Goal: Information Seeking & Learning: Compare options

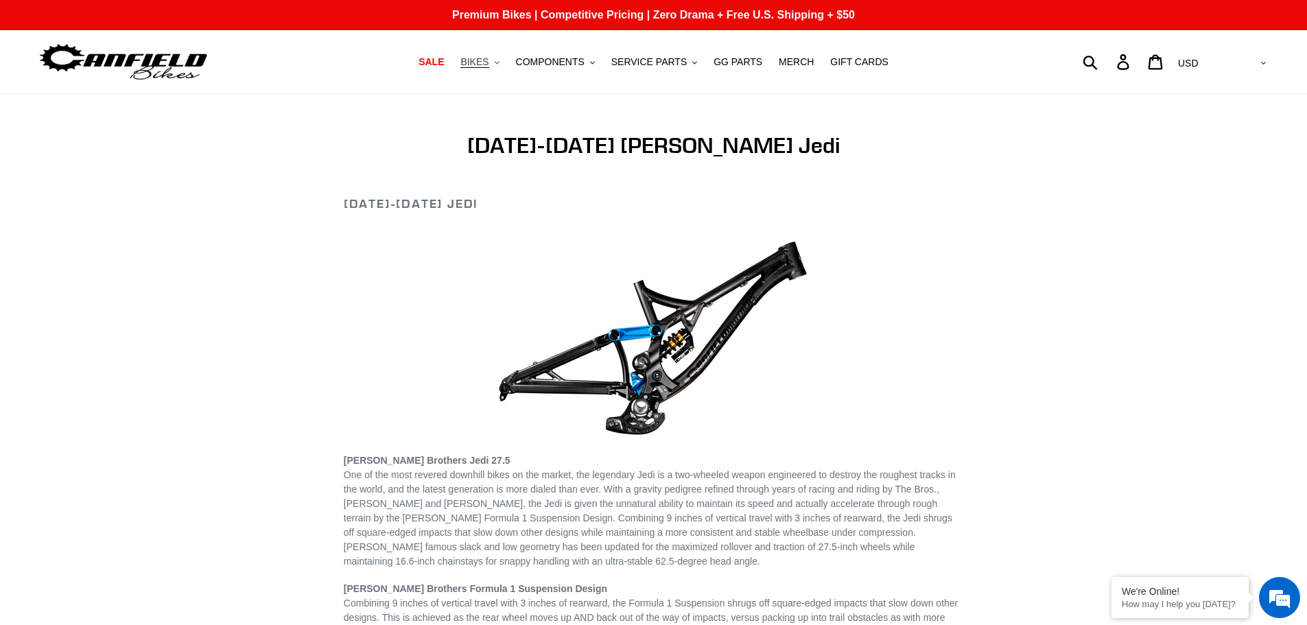
click at [506, 67] on button "BIKES .cls-1{fill:#231f20}" at bounding box center [480, 62] width 52 height 19
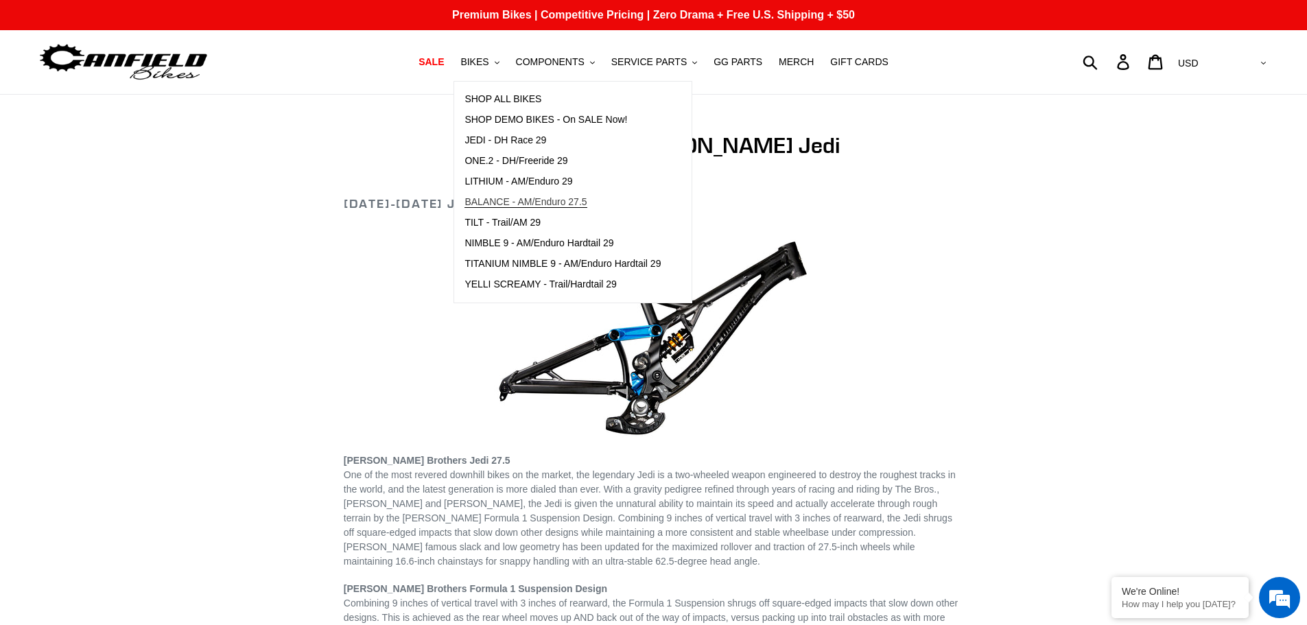
click at [570, 205] on span "BALANCE - AM/Enduro 27.5" at bounding box center [526, 202] width 122 height 12
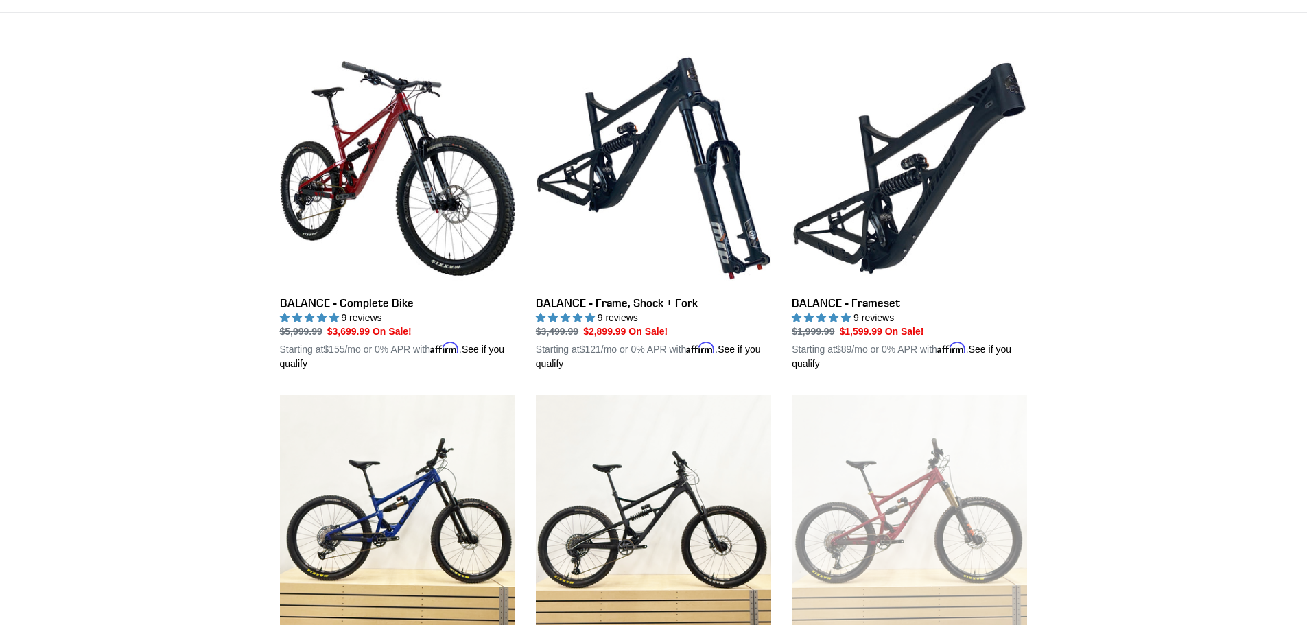
scroll to position [343, 0]
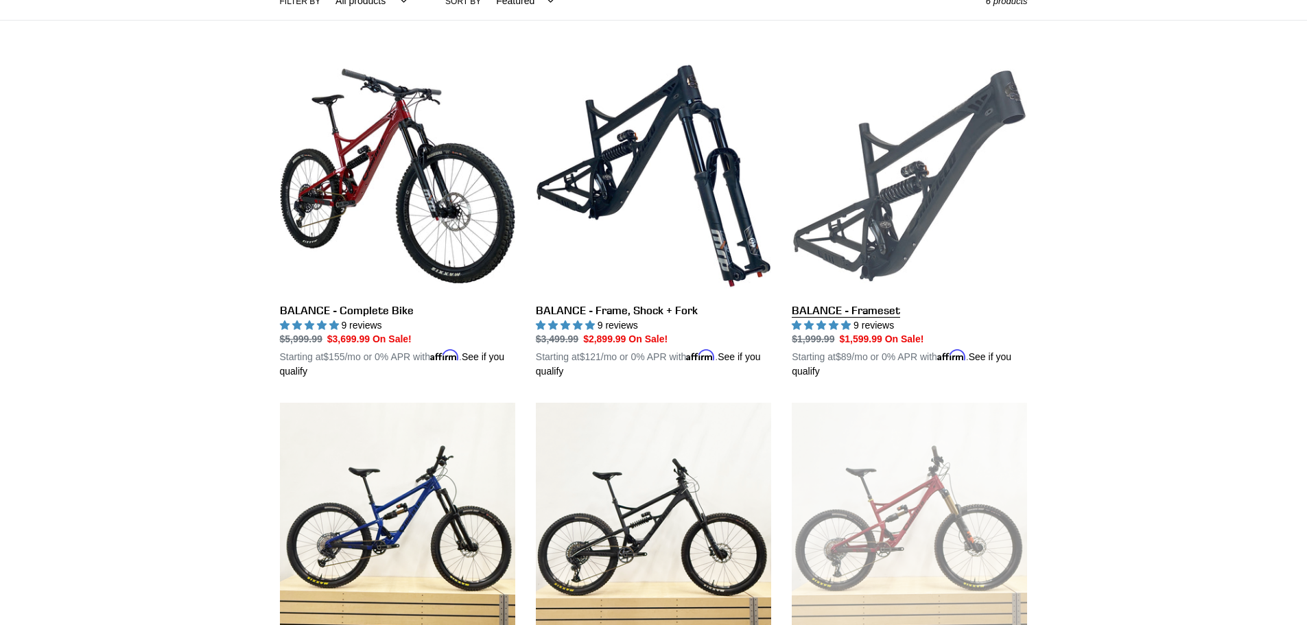
click at [988, 104] on link "BALANCE - Frameset" at bounding box center [909, 218] width 235 height 321
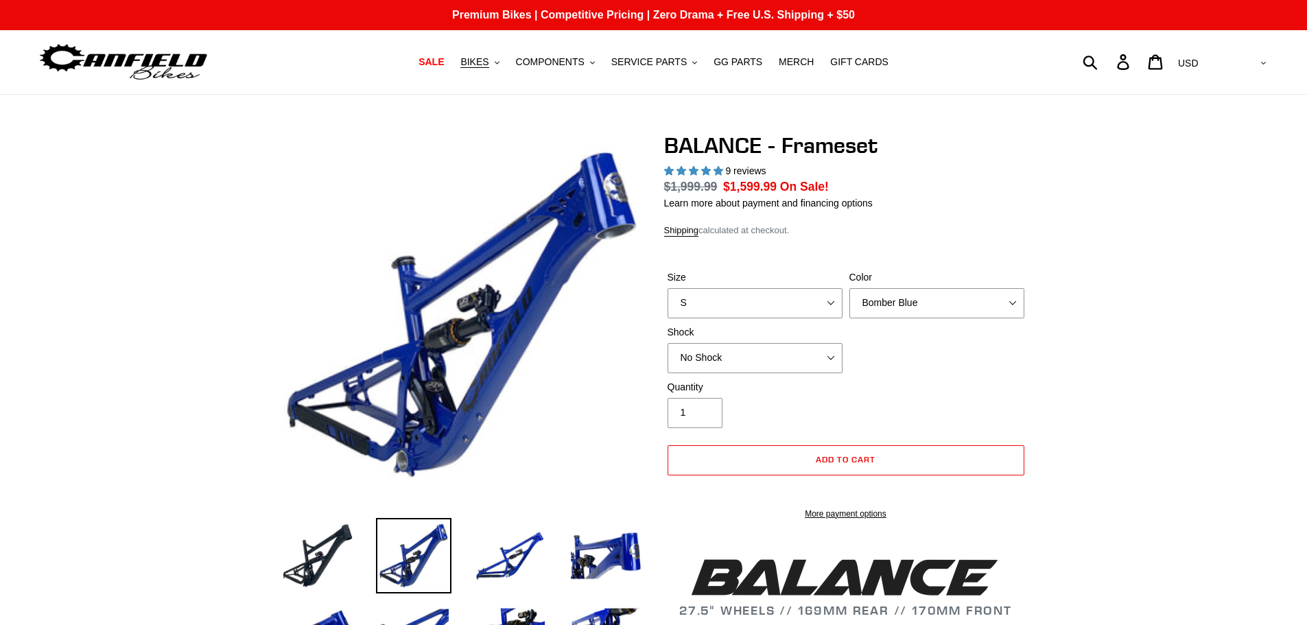
select select "highest-rating"
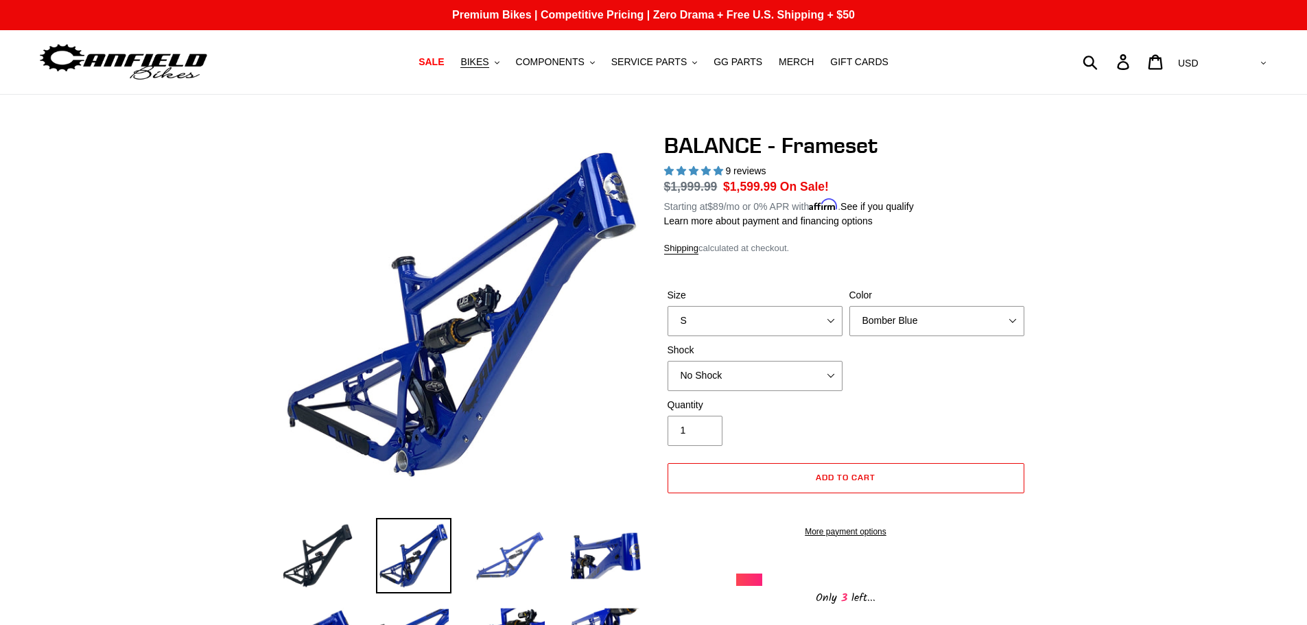
click at [515, 557] on img at bounding box center [509, 555] width 75 height 75
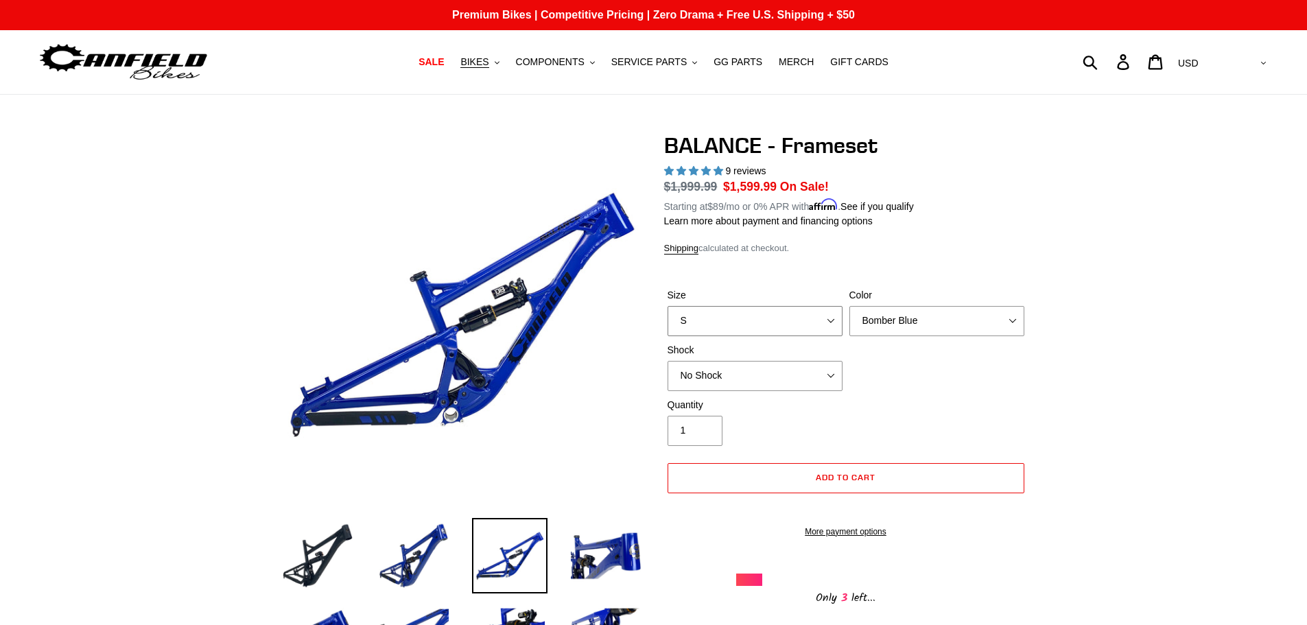
click at [834, 325] on select "S M L XL" at bounding box center [755, 321] width 175 height 30
select select "M"
click at [668, 306] on select "S M L XL" at bounding box center [755, 321] width 175 height 30
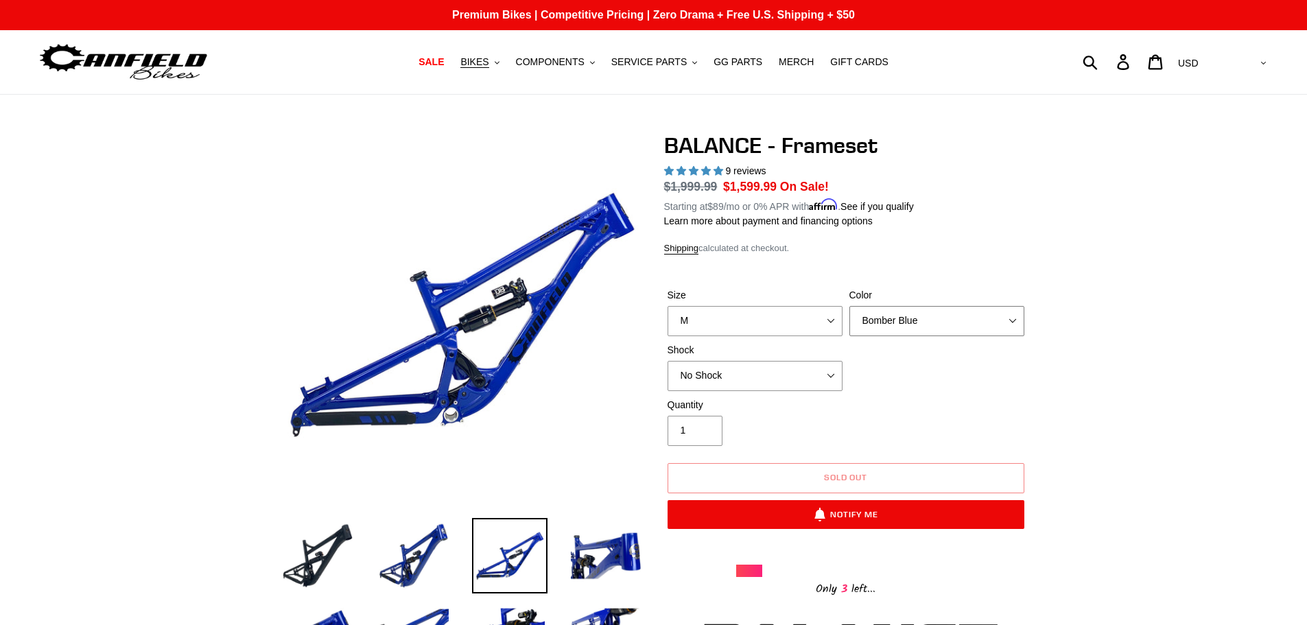
click at [968, 320] on select "Bomber Blue Goat's Blood Stealth Black" at bounding box center [937, 321] width 175 height 30
click at [935, 319] on select "Bomber Blue Goat's Blood Stealth Black" at bounding box center [937, 321] width 175 height 30
click at [927, 314] on select "Bomber Blue Goat's Blood Stealth Black" at bounding box center [937, 321] width 175 height 30
select select "Goat's Blood"
click at [850, 306] on select "Bomber Blue Goat's Blood Stealth Black" at bounding box center [937, 321] width 175 height 30
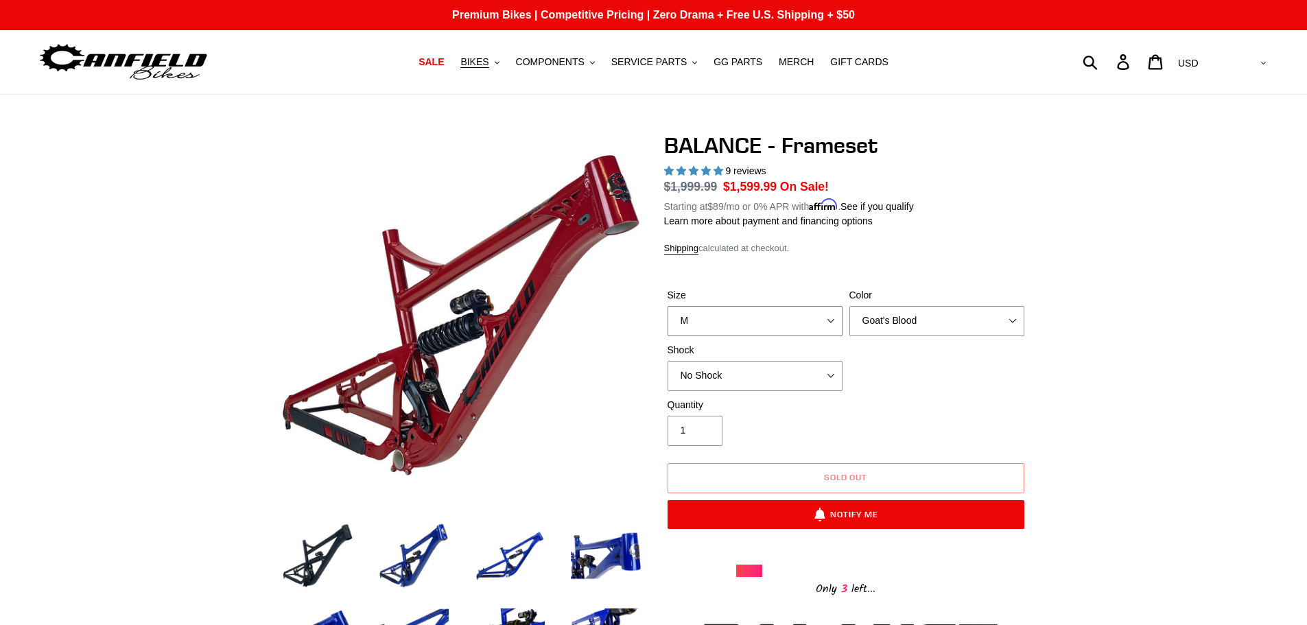
click at [797, 326] on select "S M L XL" at bounding box center [755, 321] width 175 height 30
select select "L"
click at [668, 306] on select "S M L XL" at bounding box center [755, 321] width 175 height 30
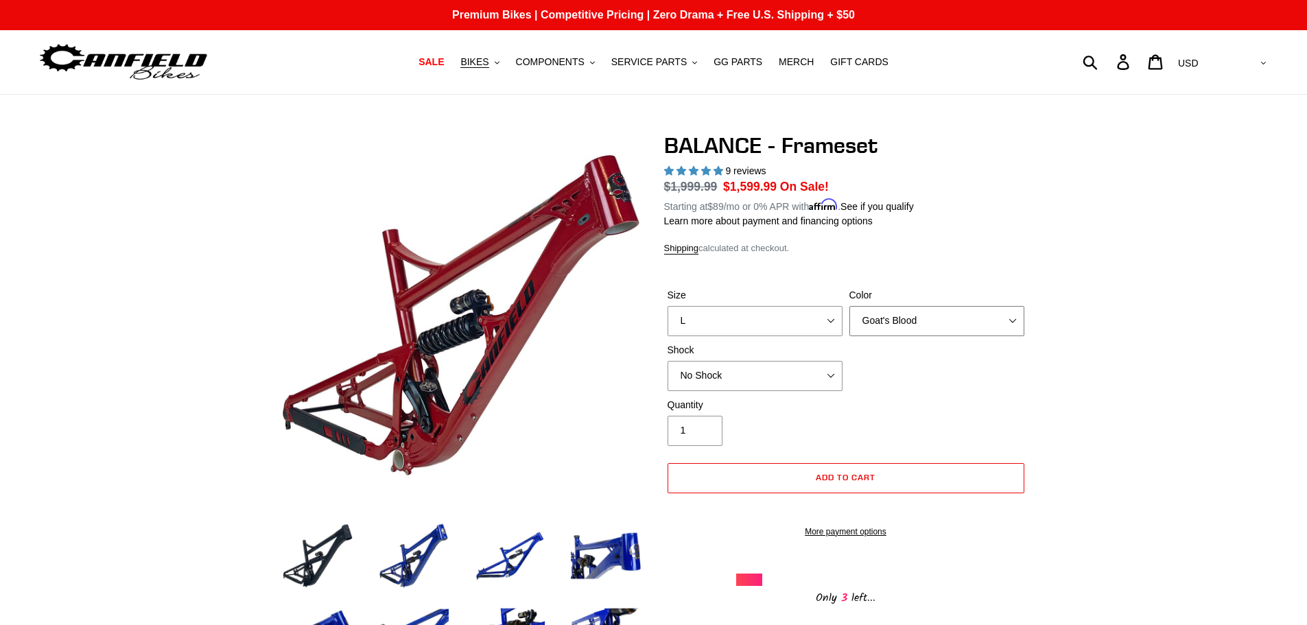
click at [1014, 327] on select "Bomber Blue Goat's Blood Stealth Black" at bounding box center [937, 321] width 175 height 30
select select "Bomber Blue"
click at [850, 306] on select "Bomber Blue Goat's Blood Stealth Black" at bounding box center [937, 321] width 175 height 30
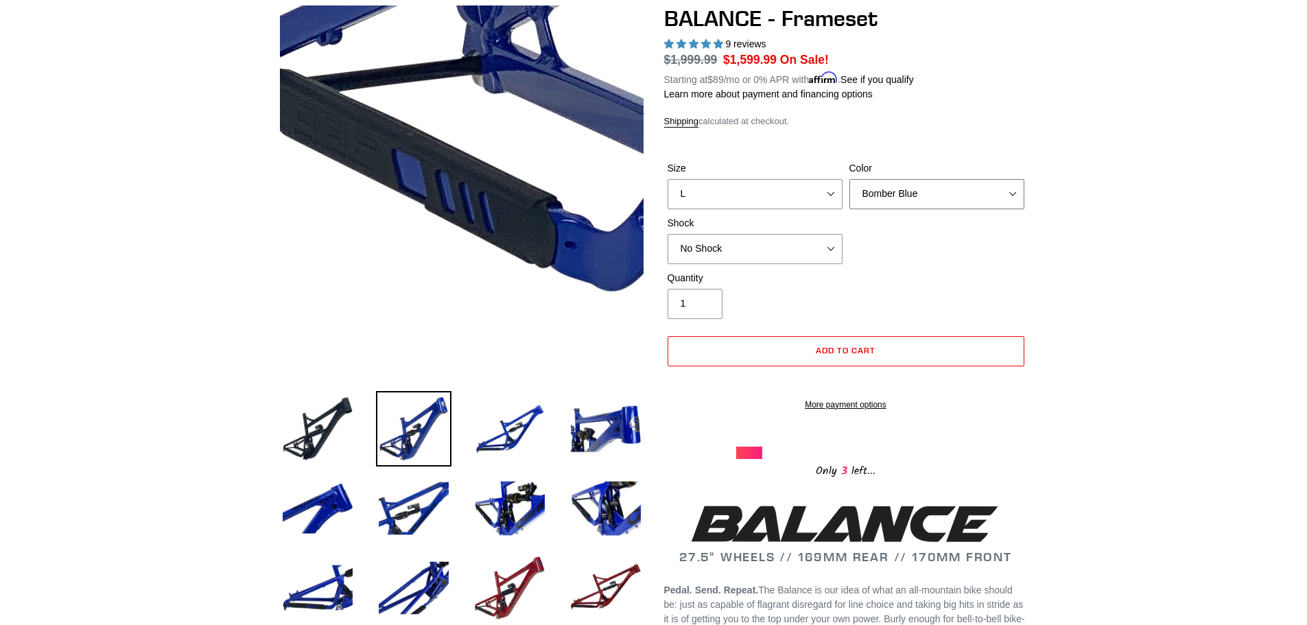
scroll to position [137, 0]
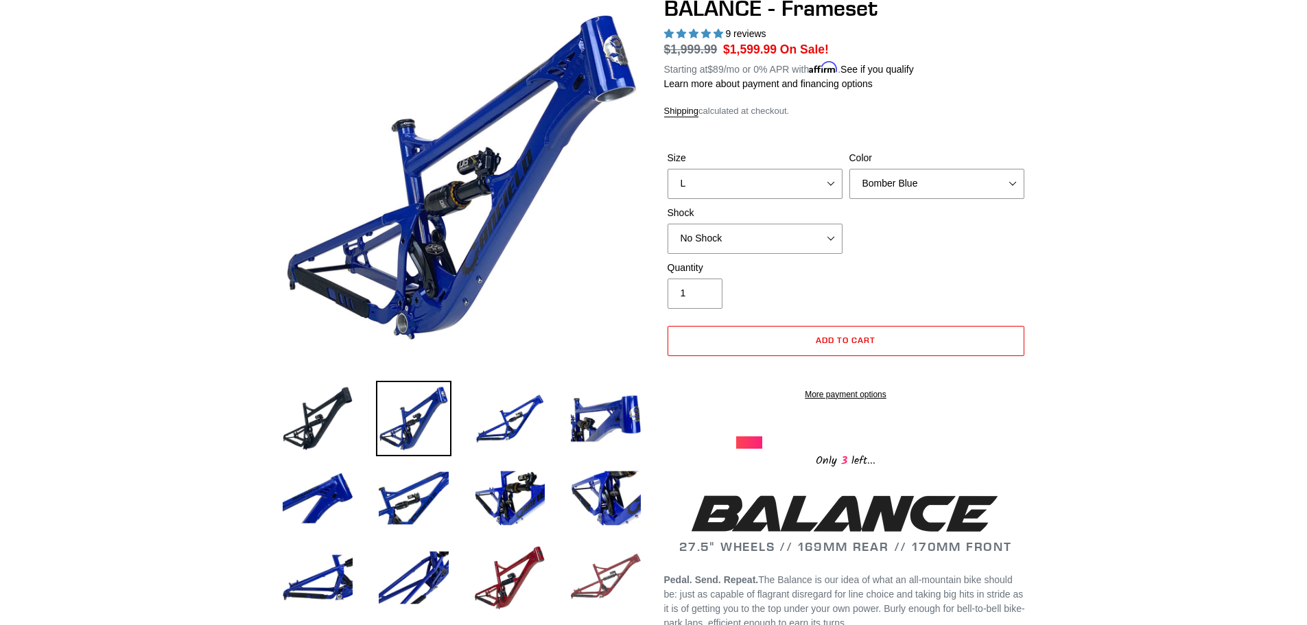
click at [615, 568] on img at bounding box center [605, 577] width 75 height 75
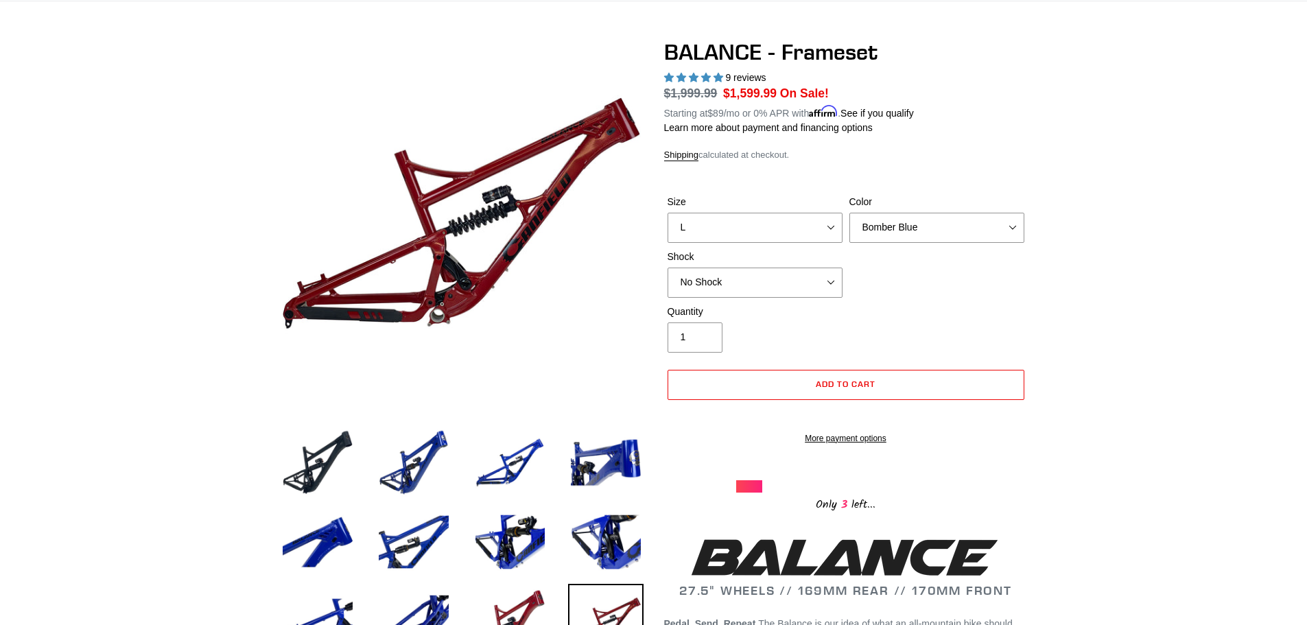
scroll to position [0, 0]
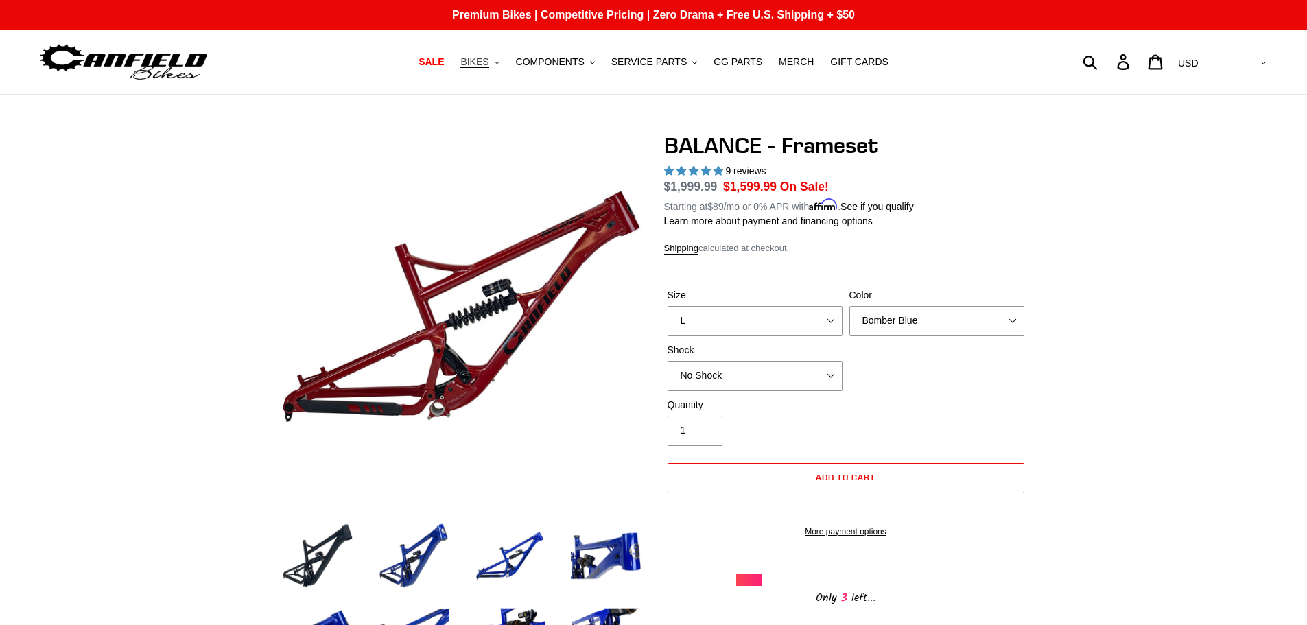
click at [500, 65] on icon ".cls-1{fill:#231f20}" at bounding box center [497, 62] width 5 height 5
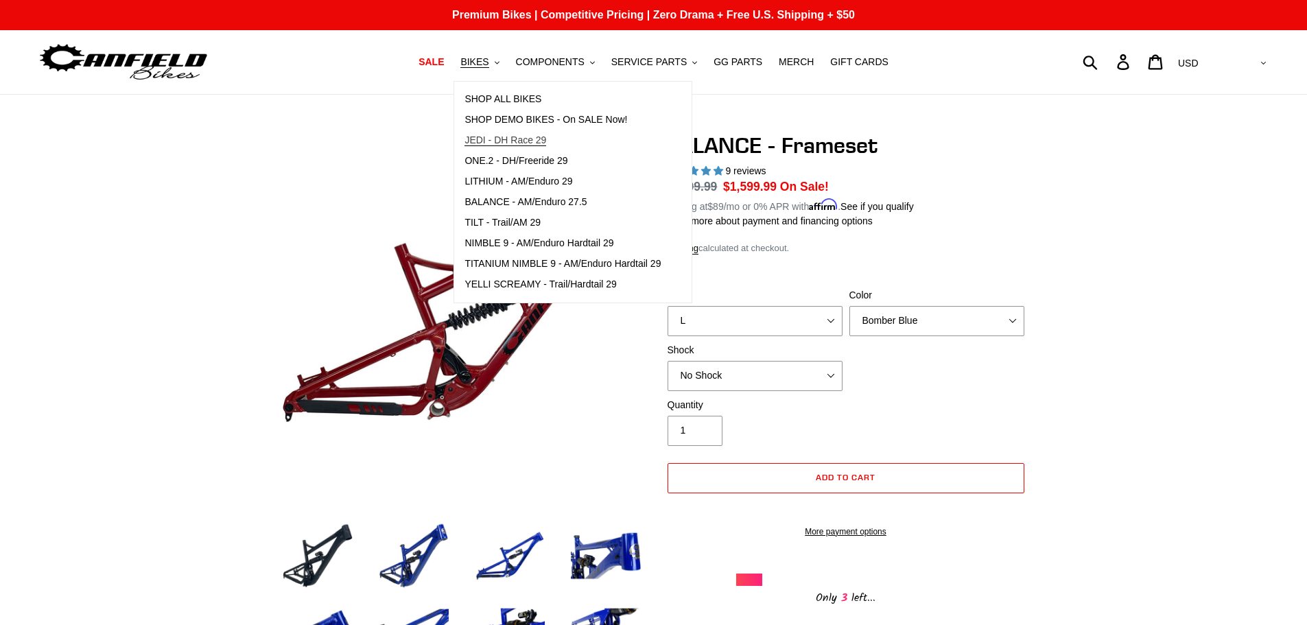
click at [533, 139] on span "JEDI - DH Race 29" at bounding box center [506, 141] width 82 height 12
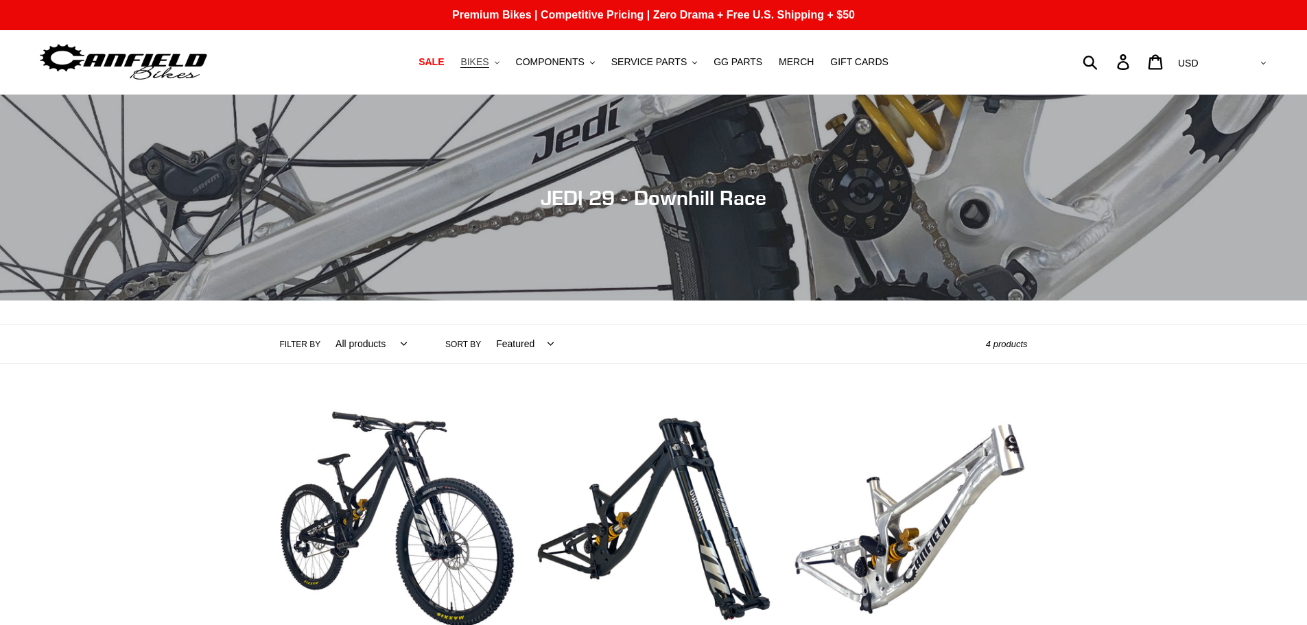
click at [500, 64] on icon "button" at bounding box center [497, 62] width 5 height 3
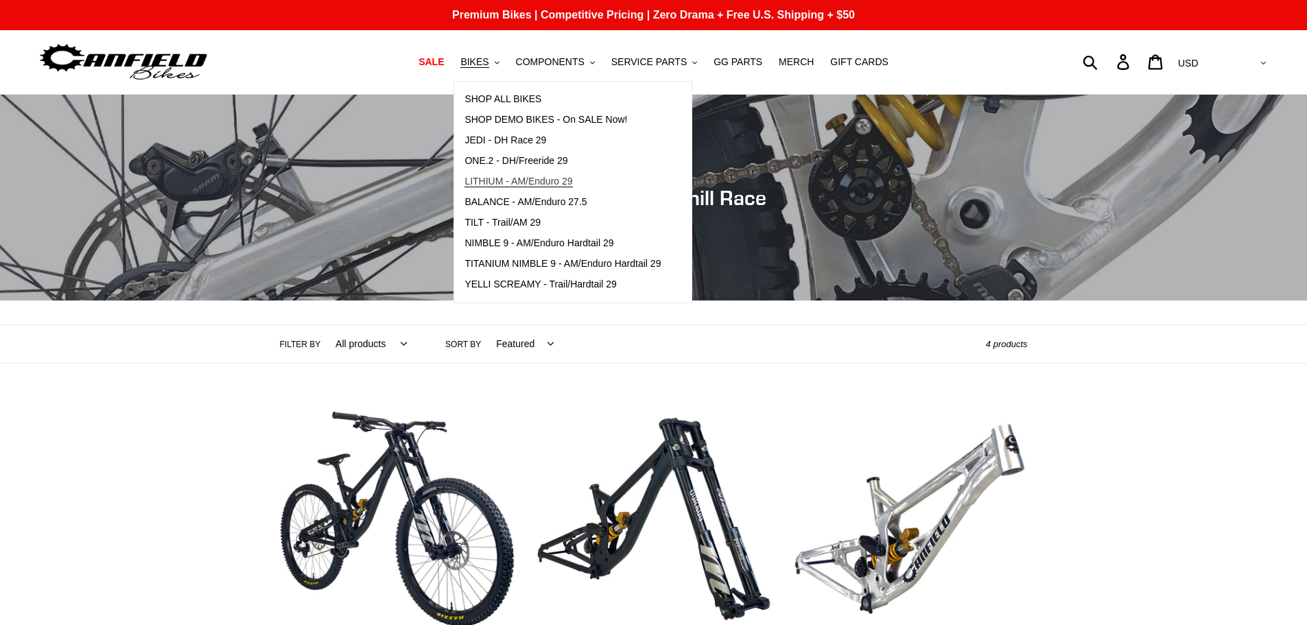
click at [564, 181] on span "LITHIUM - AM/Enduro 29" at bounding box center [519, 182] width 108 height 12
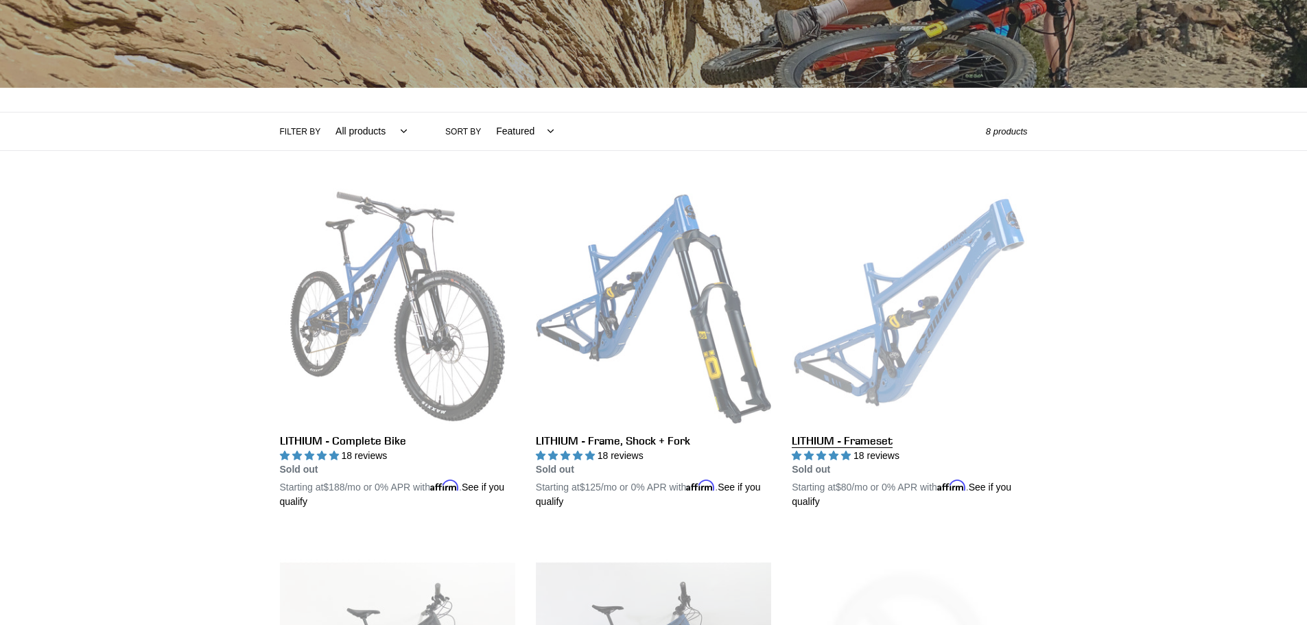
scroll to position [206, 0]
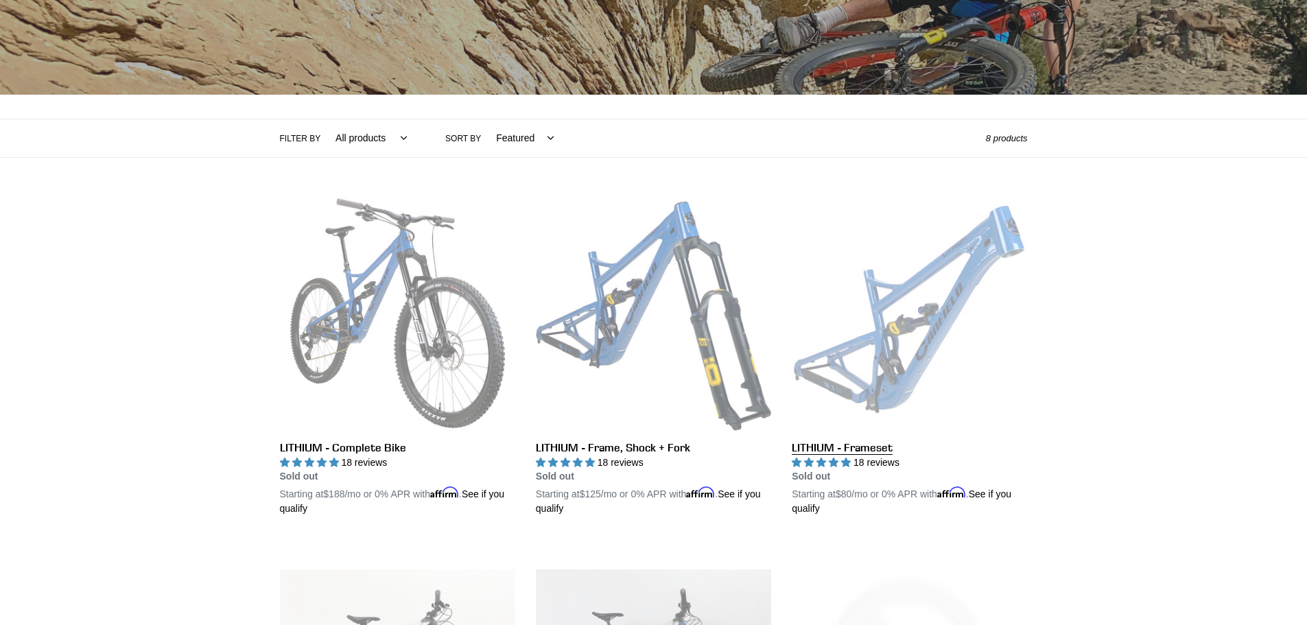
click at [1004, 249] on link "LITHIUM - Frameset" at bounding box center [909, 356] width 235 height 321
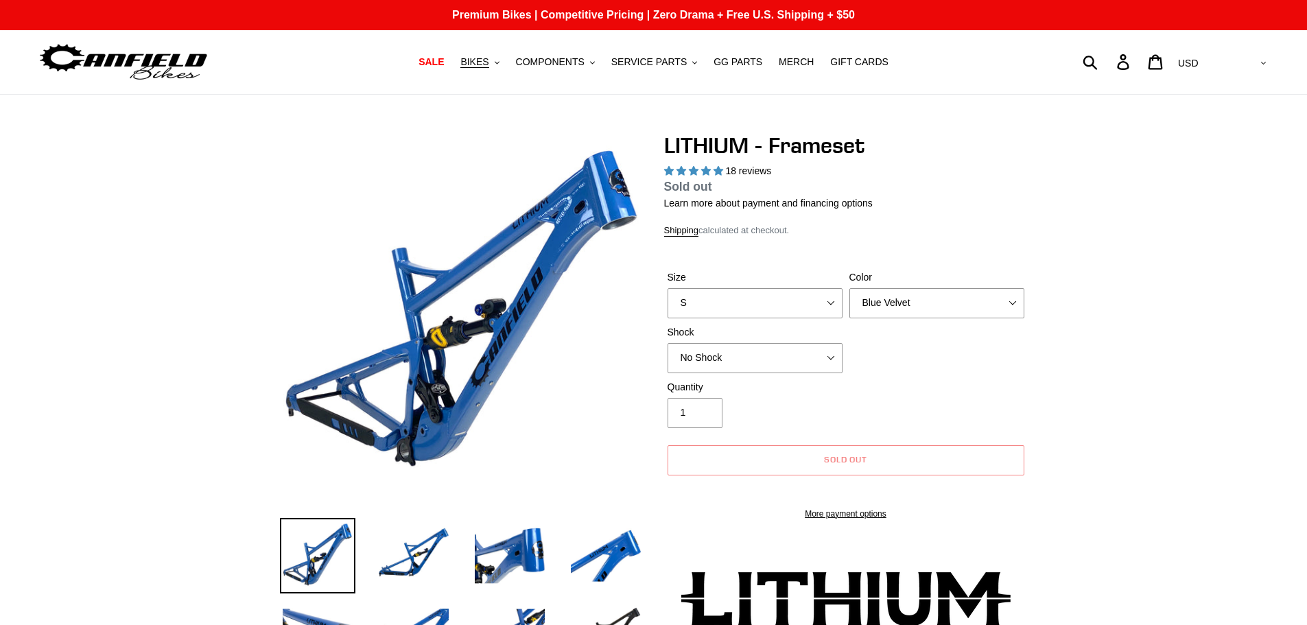
select select "highest-rating"
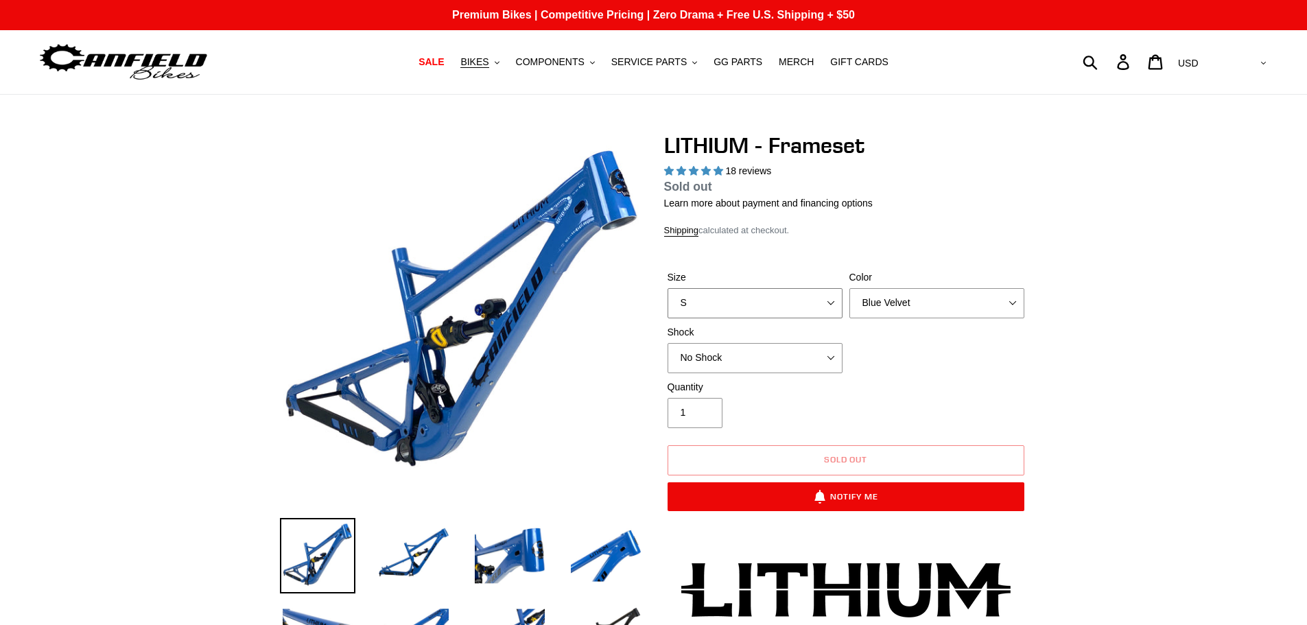
click at [836, 310] on select "S M L XL" at bounding box center [755, 303] width 175 height 30
select select "M"
click at [668, 304] on select "S M L XL" at bounding box center [755, 303] width 175 height 30
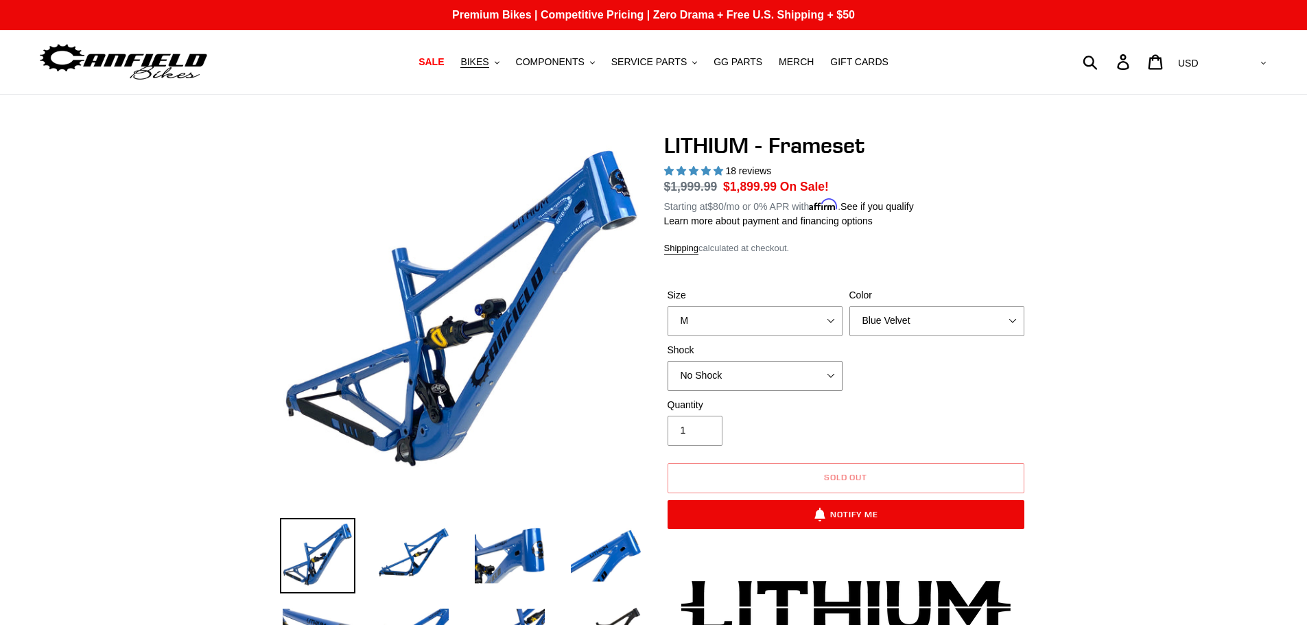
click at [826, 376] on select "No Shock Öhlins TTX2 Air Cane Creek DB Kitsuma Air Fox FLOAT X2 Factory Cane Cr…" at bounding box center [755, 376] width 175 height 30
click at [668, 361] on select "No Shock Öhlins TTX2 Air Cane Creek DB Kitsuma Air Fox FLOAT X2 Factory Cane Cr…" at bounding box center [755, 376] width 175 height 30
click at [832, 378] on select "No Shock Öhlins TTX2 Air Cane Creek DB Kitsuma Air Fox FLOAT X2 Factory Cane Cr…" at bounding box center [755, 376] width 175 height 30
select select "No Shock"
click at [668, 361] on select "No Shock Öhlins TTX2 Air Cane Creek DB Kitsuma Air Fox FLOAT X2 Factory Cane Cr…" at bounding box center [755, 376] width 175 height 30
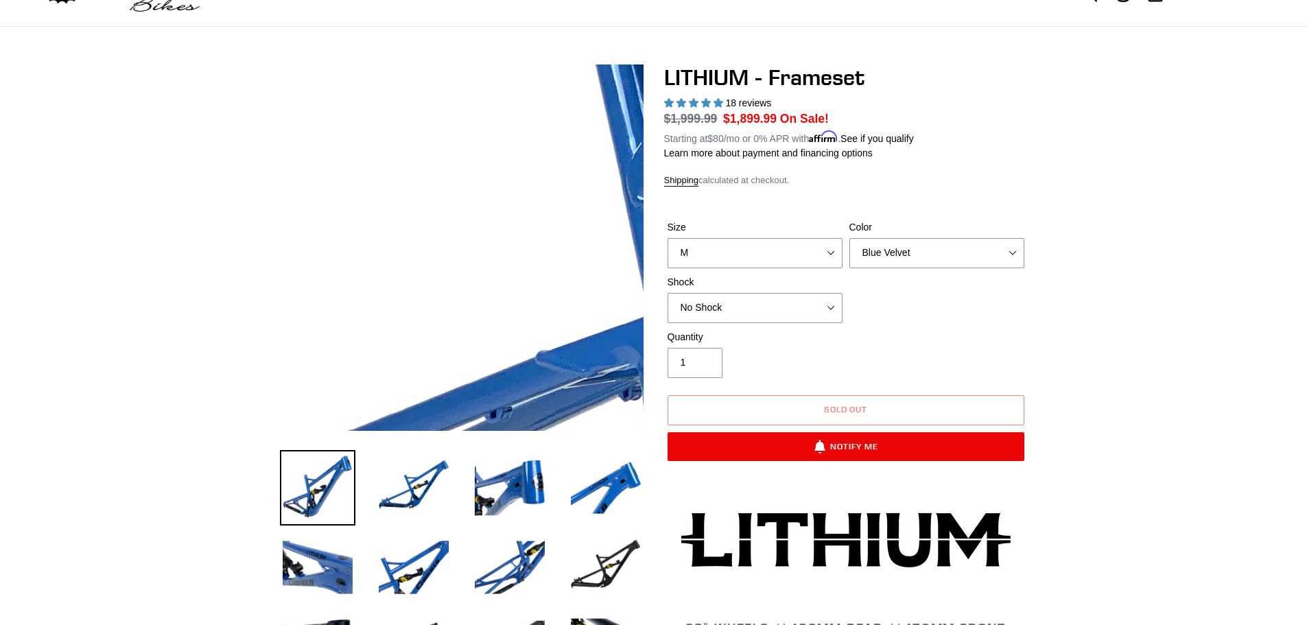
scroll to position [137, 0]
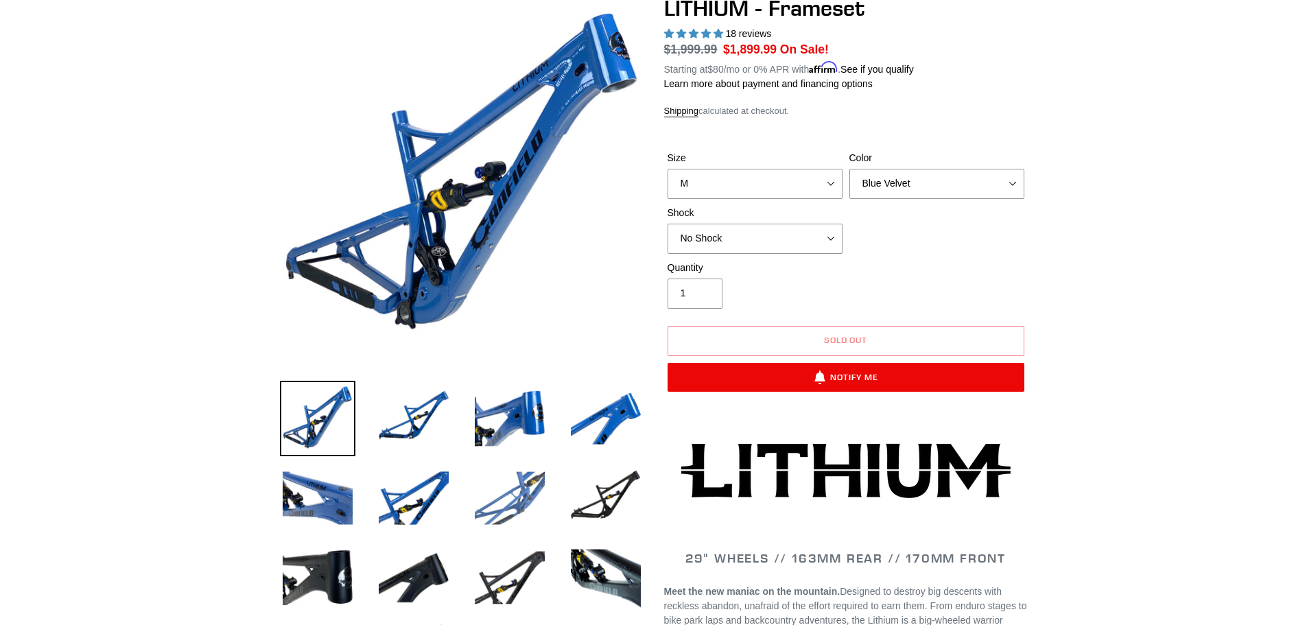
click at [535, 501] on img at bounding box center [509, 498] width 75 height 75
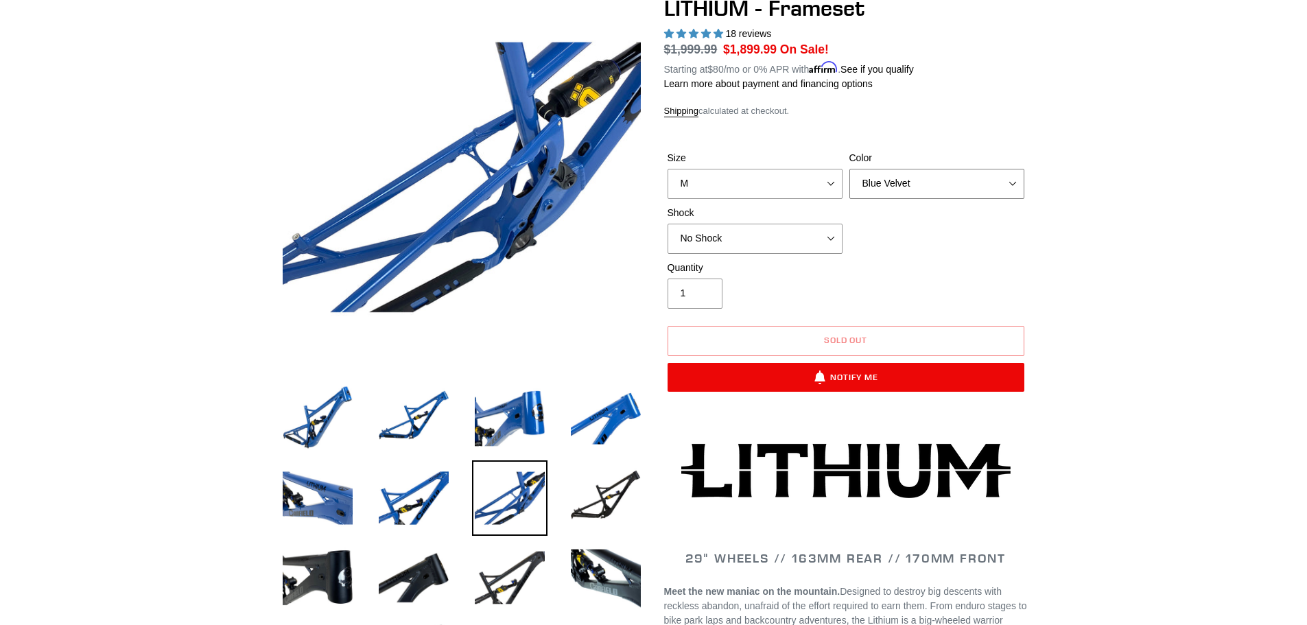
click at [1001, 178] on select "Blue Velvet Stealth Black" at bounding box center [937, 184] width 175 height 30
click at [850, 169] on select "Blue Velvet Stealth Black" at bounding box center [937, 184] width 175 height 30
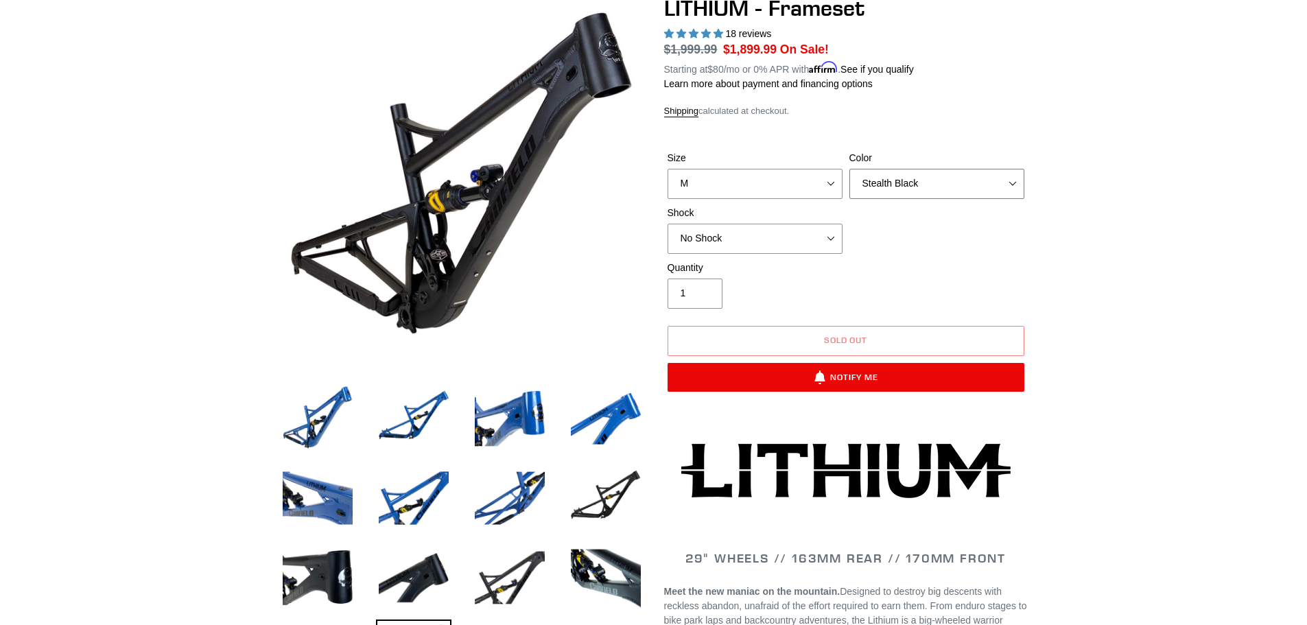
click at [968, 184] on select "Blue Velvet Stealth Black" at bounding box center [937, 184] width 175 height 30
select select "Blue Velvet"
click at [850, 169] on select "Blue Velvet Stealth Black" at bounding box center [937, 184] width 175 height 30
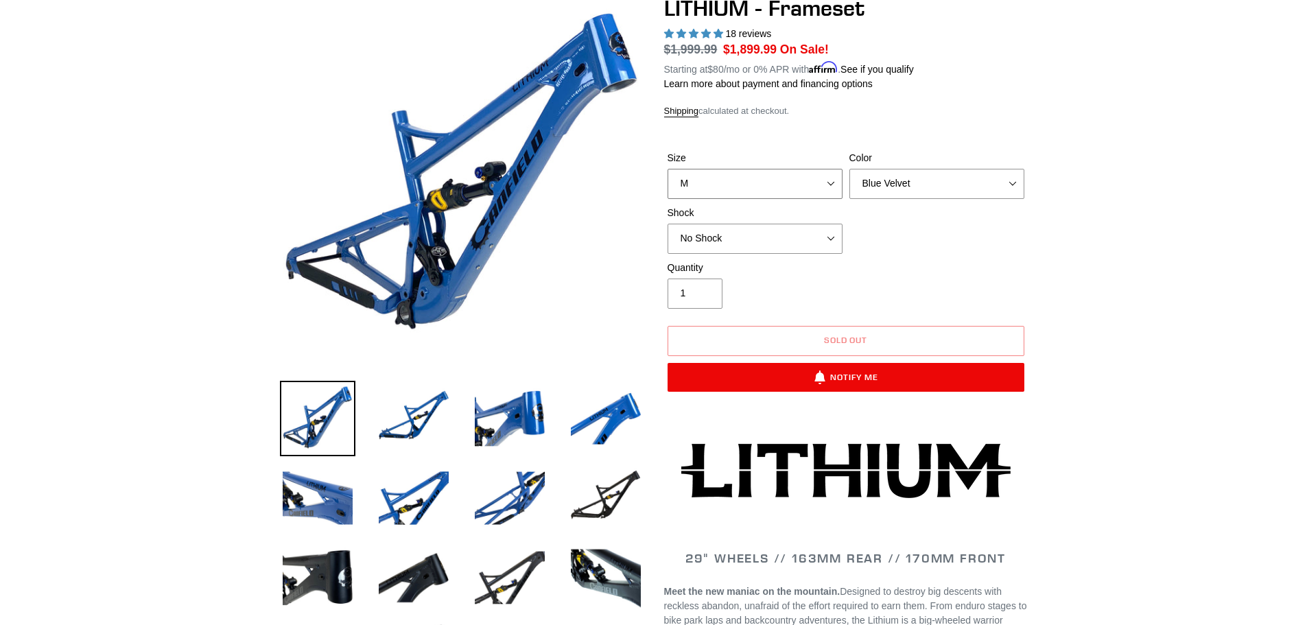
click at [787, 187] on select "S M L XL" at bounding box center [755, 184] width 175 height 30
select select "L"
click at [668, 169] on select "S M L XL" at bounding box center [755, 184] width 175 height 30
